Goal: Information Seeking & Learning: Learn about a topic

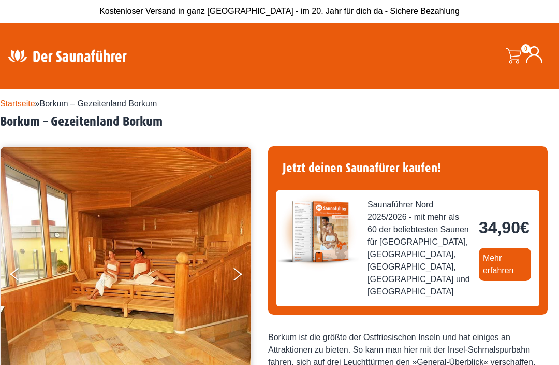
click at [238, 276] on button "Next" at bounding box center [244, 276] width 26 height 26
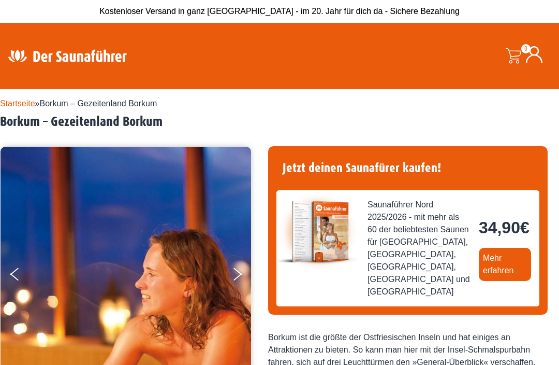
click at [234, 277] on button "Next" at bounding box center [244, 276] width 26 height 26
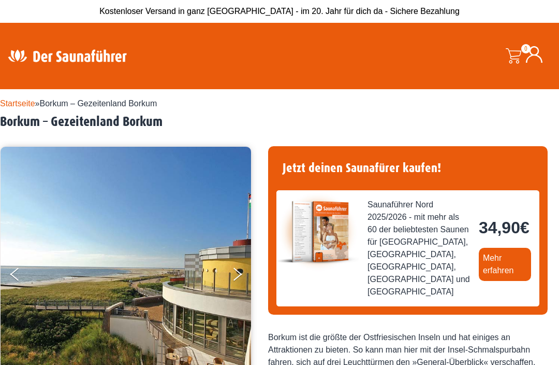
click at [231, 270] on img at bounding box center [126, 274] width 251 height 254
click at [232, 268] on button "Next" at bounding box center [244, 276] width 26 height 26
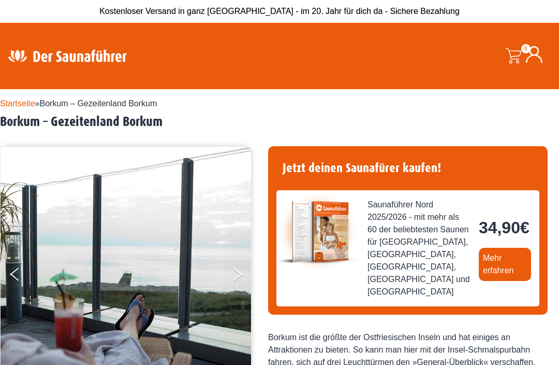
click at [233, 267] on button "Next" at bounding box center [244, 276] width 26 height 26
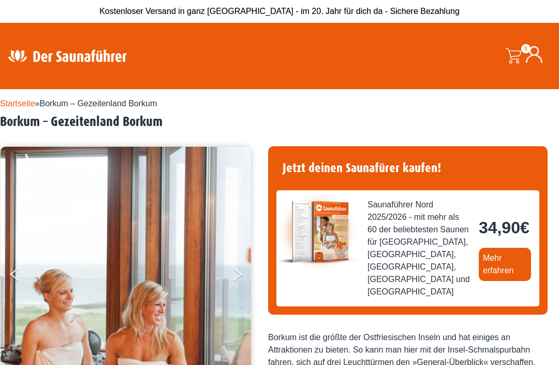
click at [230, 273] on img at bounding box center [126, 274] width 251 height 254
click at [236, 272] on button "Next" at bounding box center [244, 276] width 26 height 26
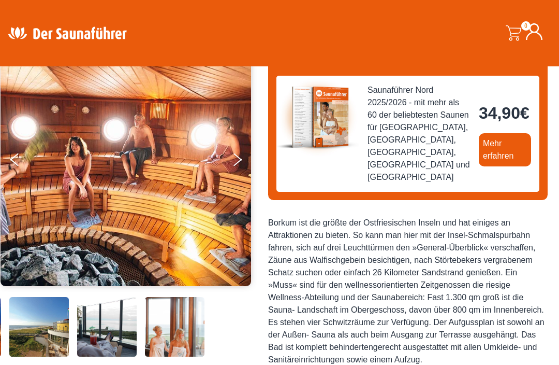
scroll to position [118, 0]
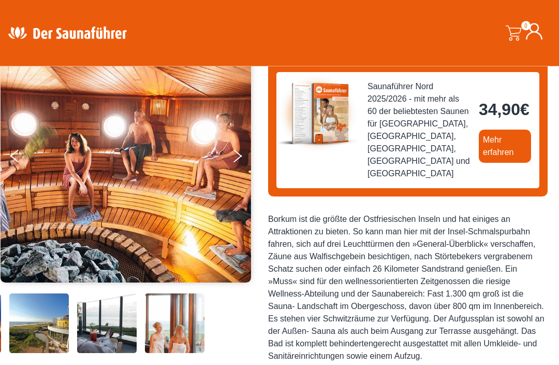
click at [239, 149] on button "Next" at bounding box center [244, 159] width 26 height 26
click at [232, 156] on button "Next" at bounding box center [244, 158] width 26 height 26
click at [232, 141] on img at bounding box center [126, 155] width 251 height 254
click at [242, 160] on button "Next" at bounding box center [244, 158] width 26 height 26
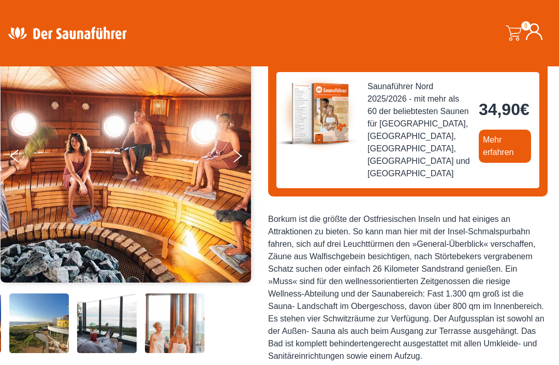
click at [237, 159] on button "Next" at bounding box center [244, 158] width 26 height 26
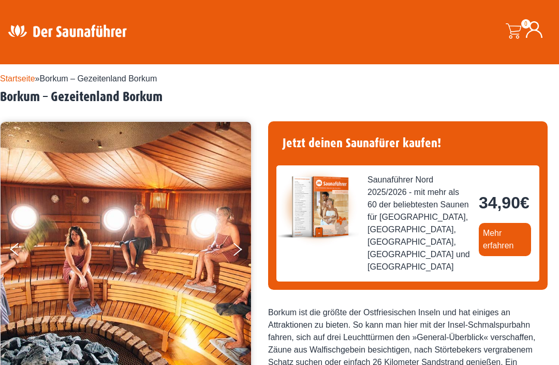
scroll to position [0, 0]
